Goal: Information Seeking & Learning: Get advice/opinions

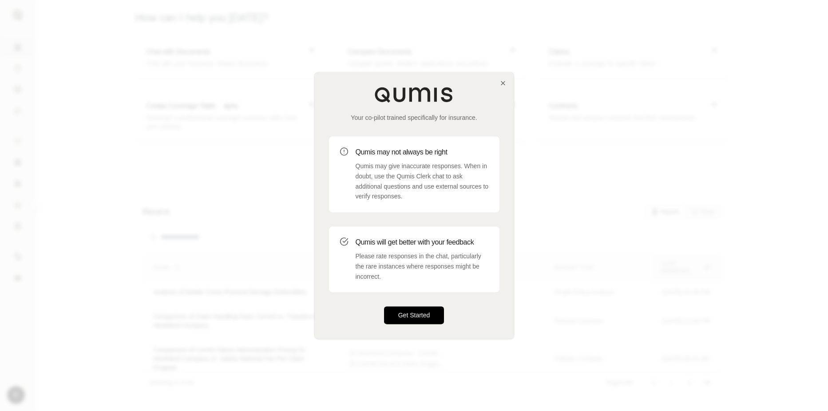
click at [423, 313] on button "Get Started" at bounding box center [414, 316] width 60 height 18
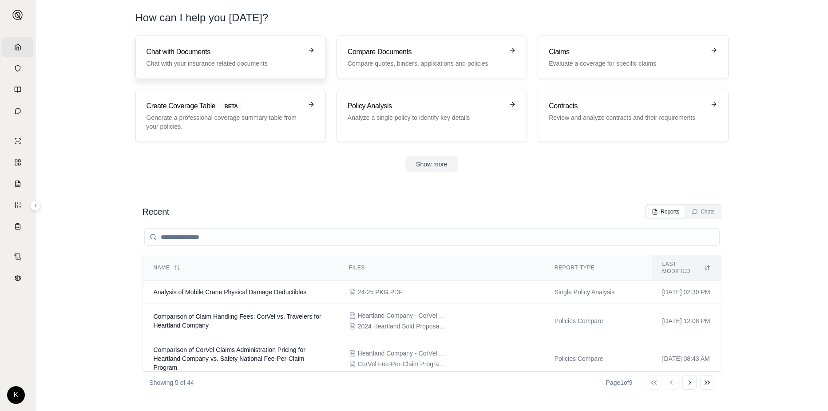
click at [221, 63] on p "Chat with your insurance related documents" at bounding box center [225, 63] width 156 height 9
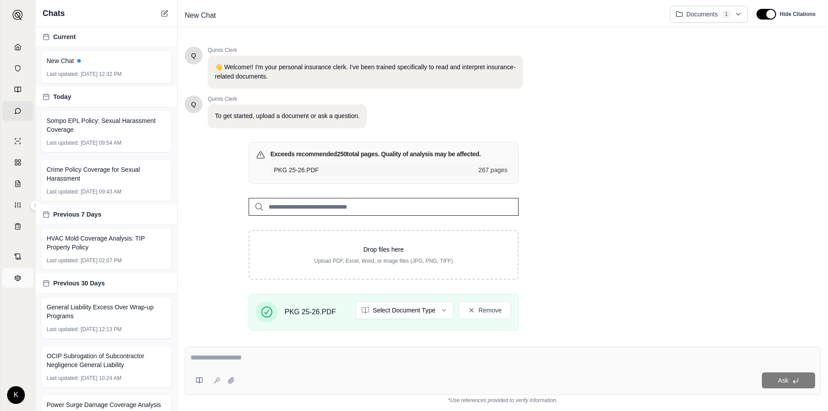
scroll to position [111, 0]
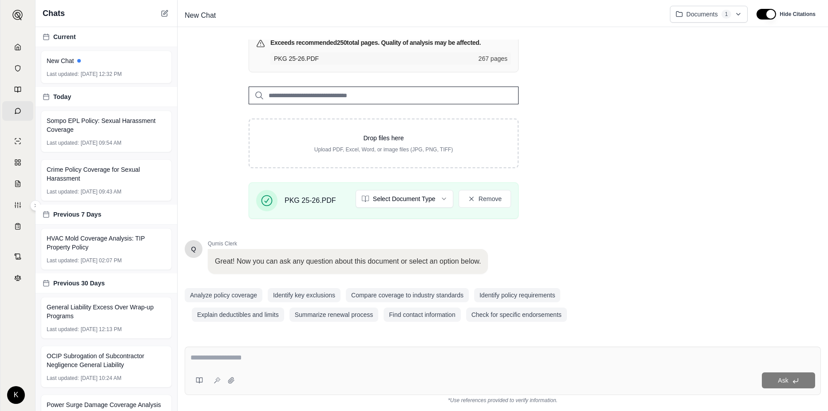
click at [282, 357] on textarea at bounding box center [502, 358] width 625 height 11
click at [393, 356] on textarea "**********" at bounding box center [502, 358] width 625 height 11
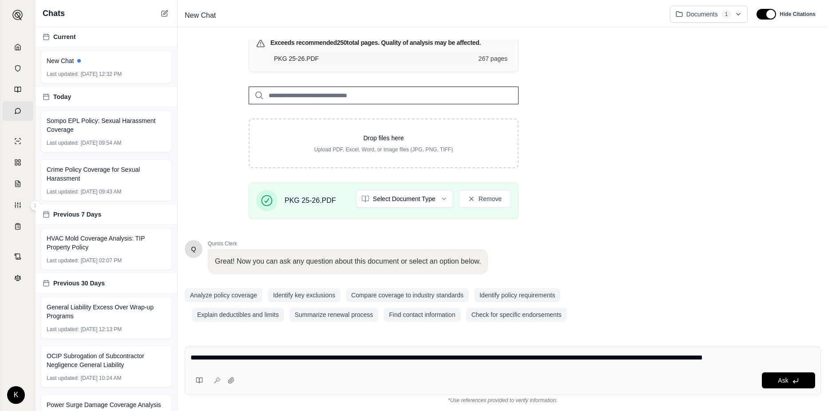
type textarea "**********"
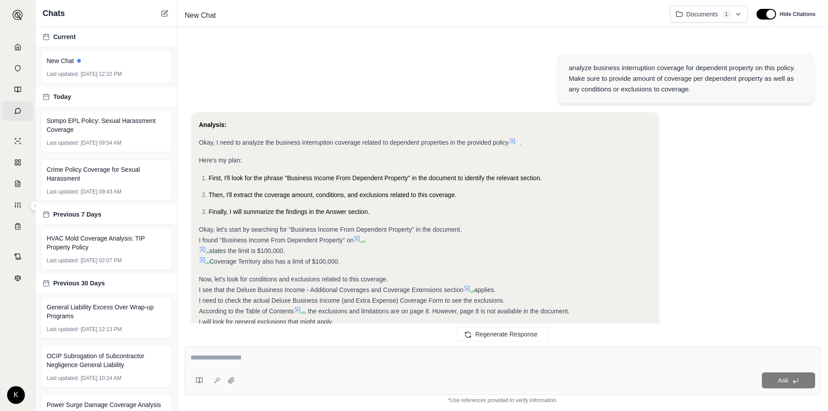
scroll to position [410, 0]
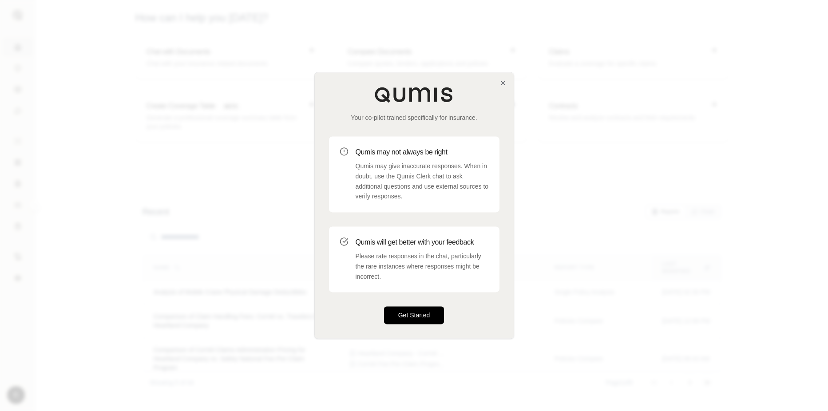
click at [422, 316] on button "Get Started" at bounding box center [414, 316] width 60 height 18
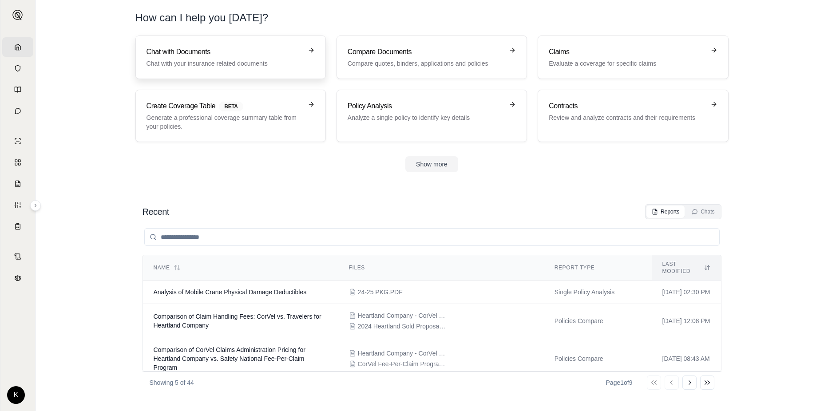
click at [245, 66] on p "Chat with your insurance related documents" at bounding box center [225, 63] width 156 height 9
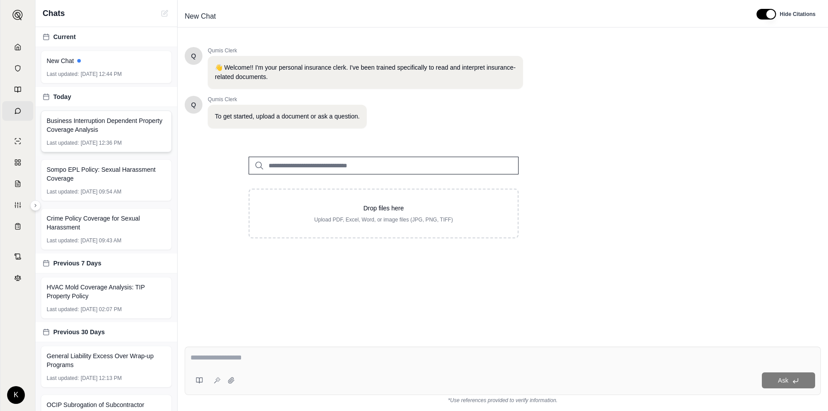
click at [98, 130] on span "Business Interruption Dependent Property Coverage Analysis" at bounding box center [106, 125] width 119 height 18
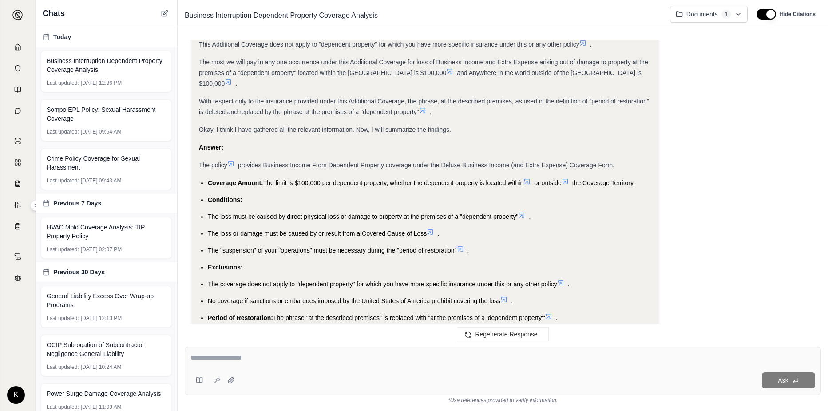
scroll to position [410, 0]
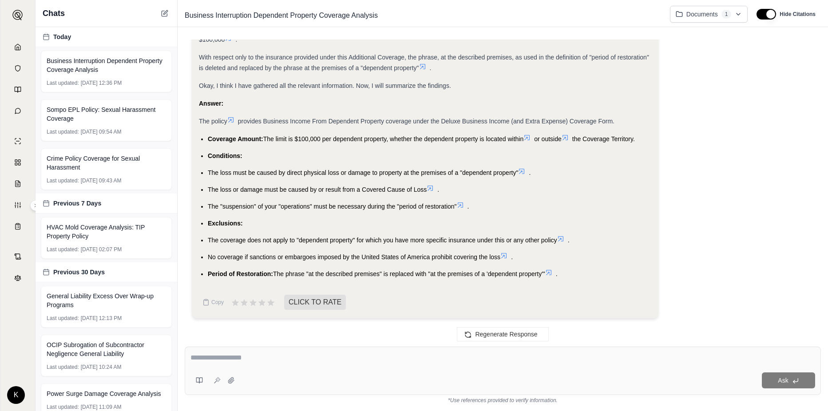
click at [273, 357] on textarea at bounding box center [502, 358] width 625 height 11
click at [250, 356] on textarea at bounding box center [502, 358] width 625 height 11
type textarea "*"
type textarea "**********"
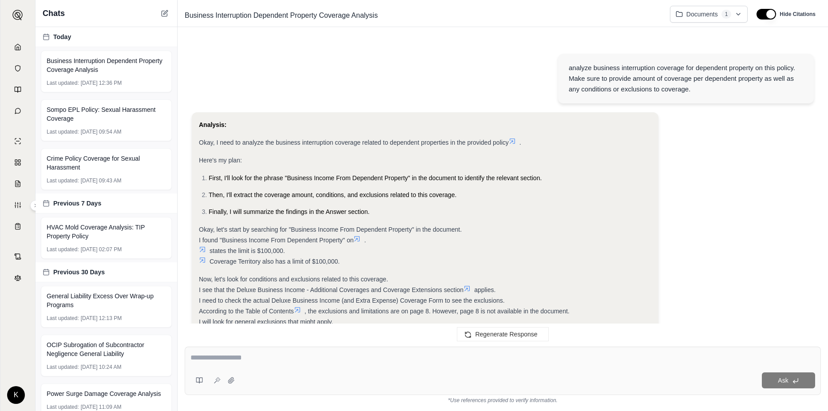
scroll to position [754, 0]
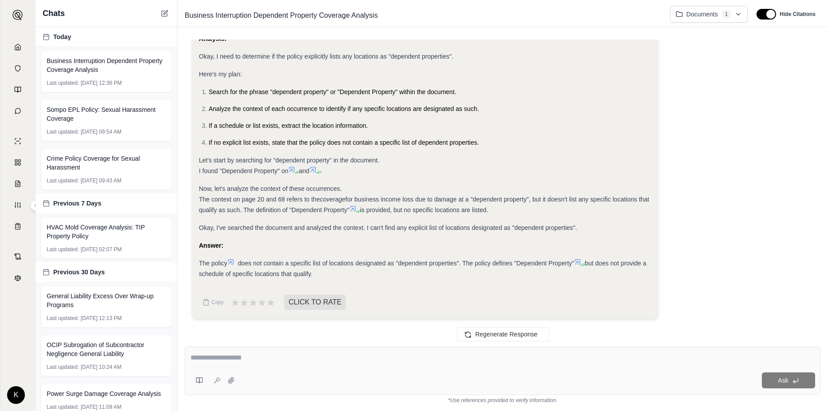
click at [308, 364] on div at bounding box center [502, 360] width 625 height 14
click at [247, 353] on div "Ask" at bounding box center [503, 371] width 636 height 48
click at [250, 357] on textarea at bounding box center [502, 358] width 625 height 11
click at [361, 357] on textarea "**********" at bounding box center [502, 358] width 625 height 11
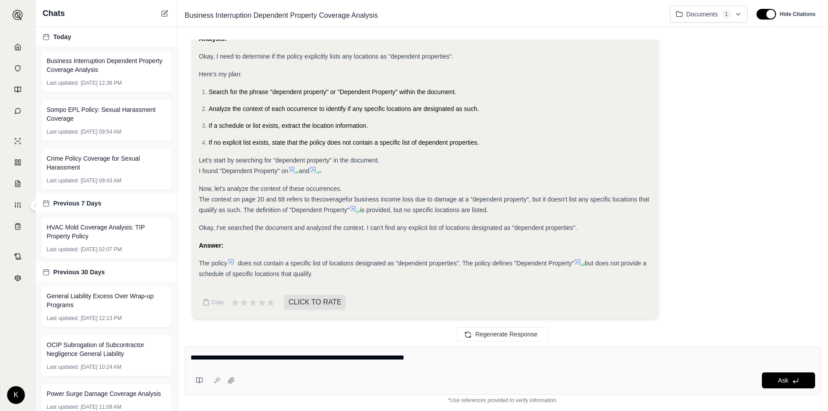
type textarea "**********"
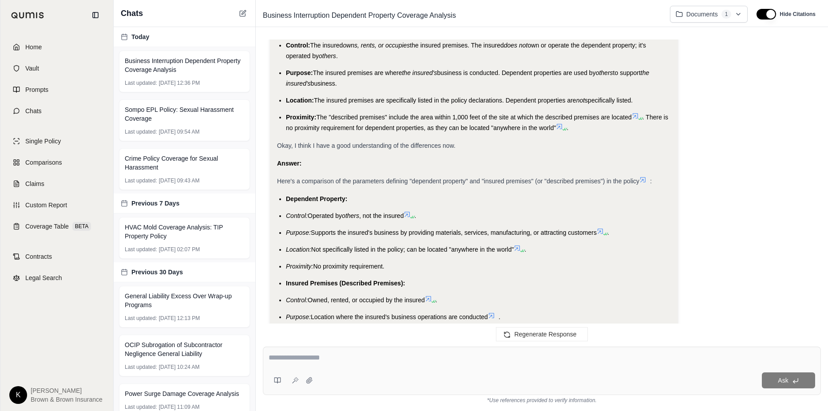
scroll to position [1656, 0]
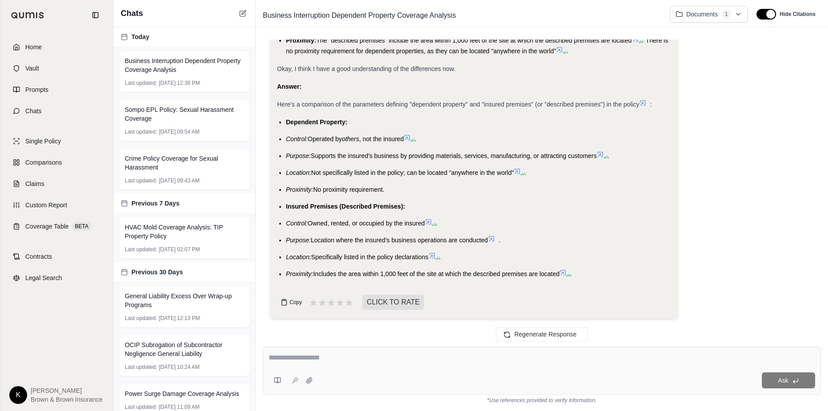
click at [292, 300] on span "Copy" at bounding box center [295, 302] width 12 height 7
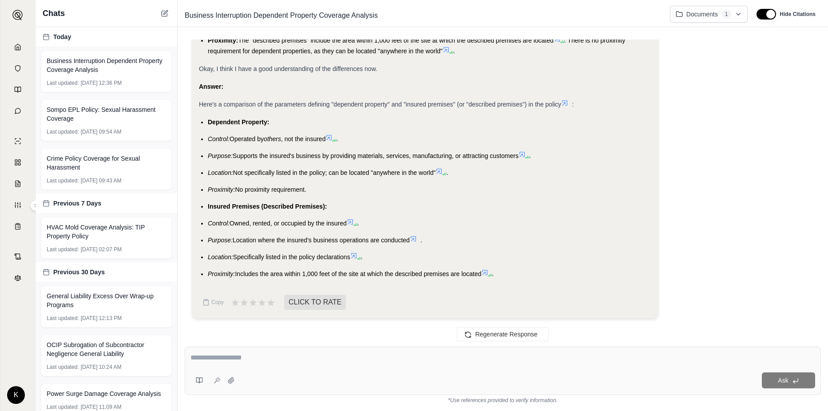
scroll to position [1603, 0]
click at [297, 365] on div at bounding box center [502, 360] width 625 height 14
click at [292, 362] on textarea at bounding box center [502, 358] width 625 height 11
click at [271, 303] on icon at bounding box center [271, 302] width 8 height 8
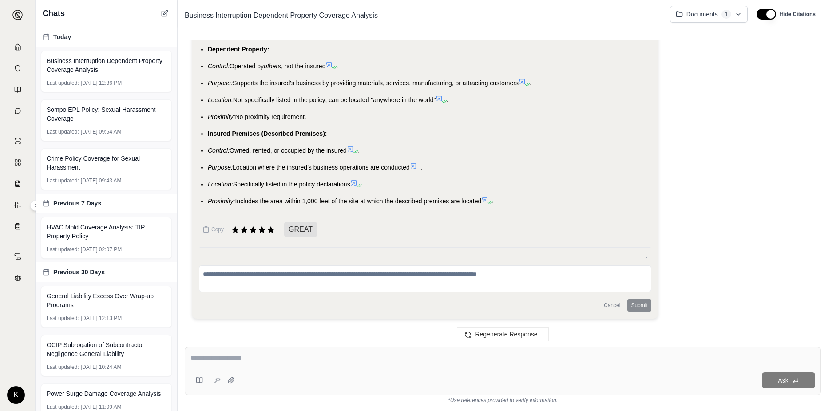
scroll to position [1676, 0]
click at [642, 306] on div "Cancel Submit" at bounding box center [425, 305] width 452 height 12
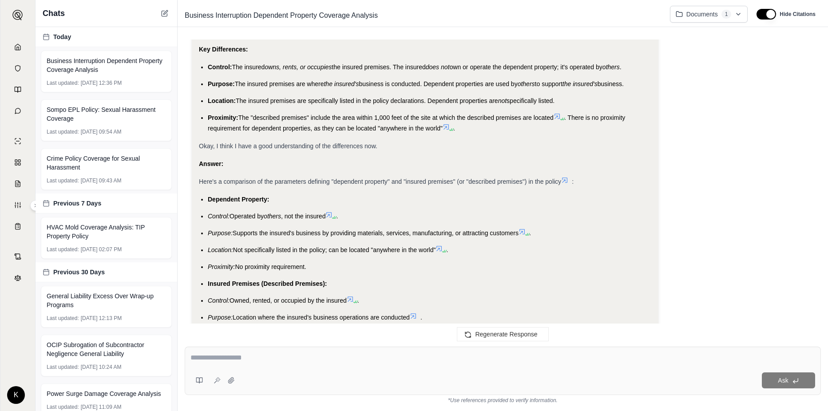
scroll to position [1499, 0]
